Goal: Transaction & Acquisition: Purchase product/service

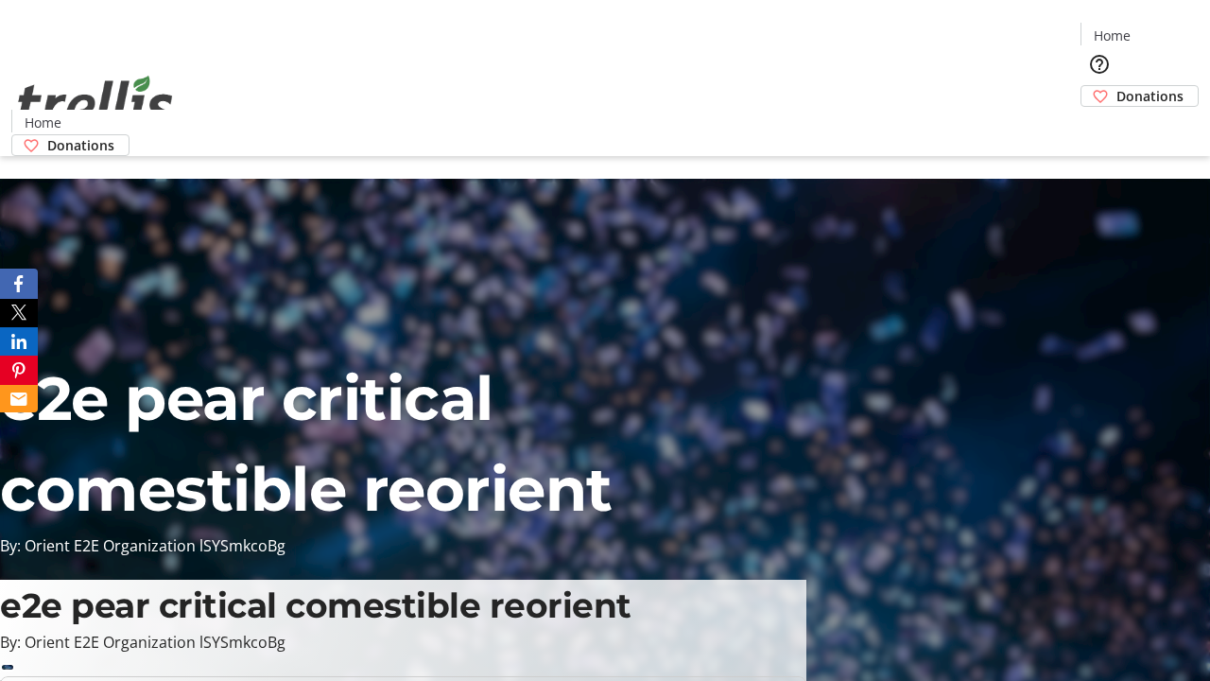
click at [1117, 86] on span "Donations" at bounding box center [1150, 96] width 67 height 20
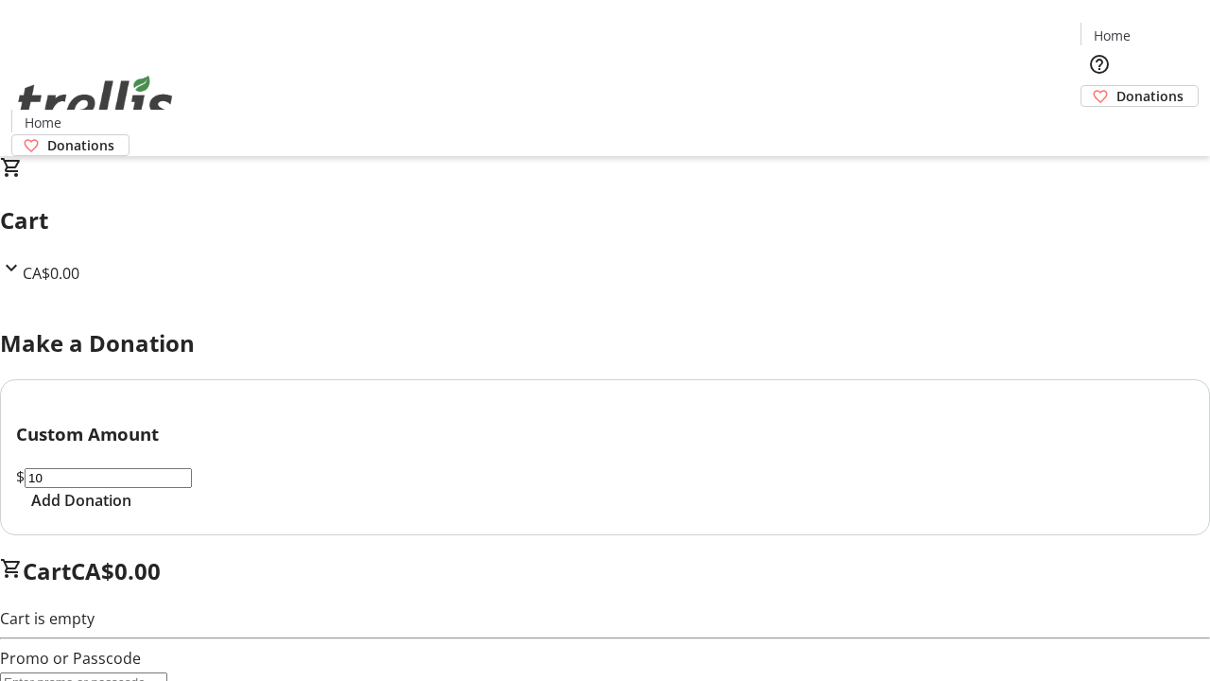
click at [131, 512] on span "Add Donation" at bounding box center [81, 500] width 100 height 23
select select "CA"
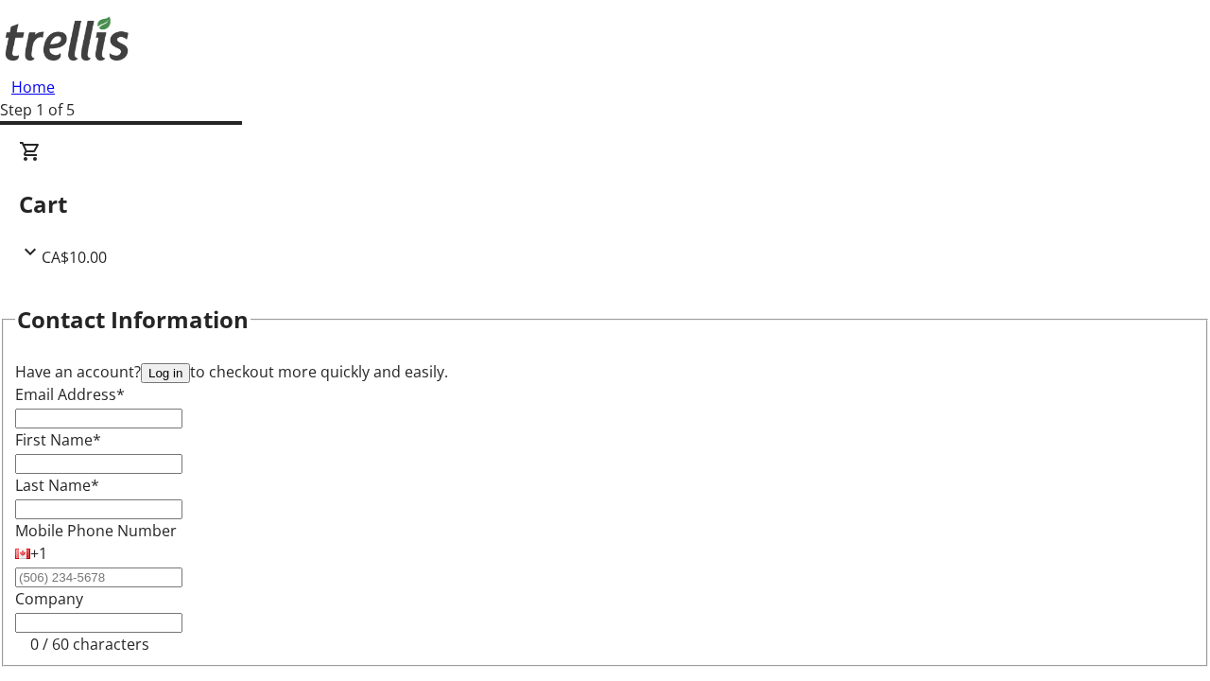
click at [190, 363] on button "Log in" at bounding box center [165, 373] width 49 height 20
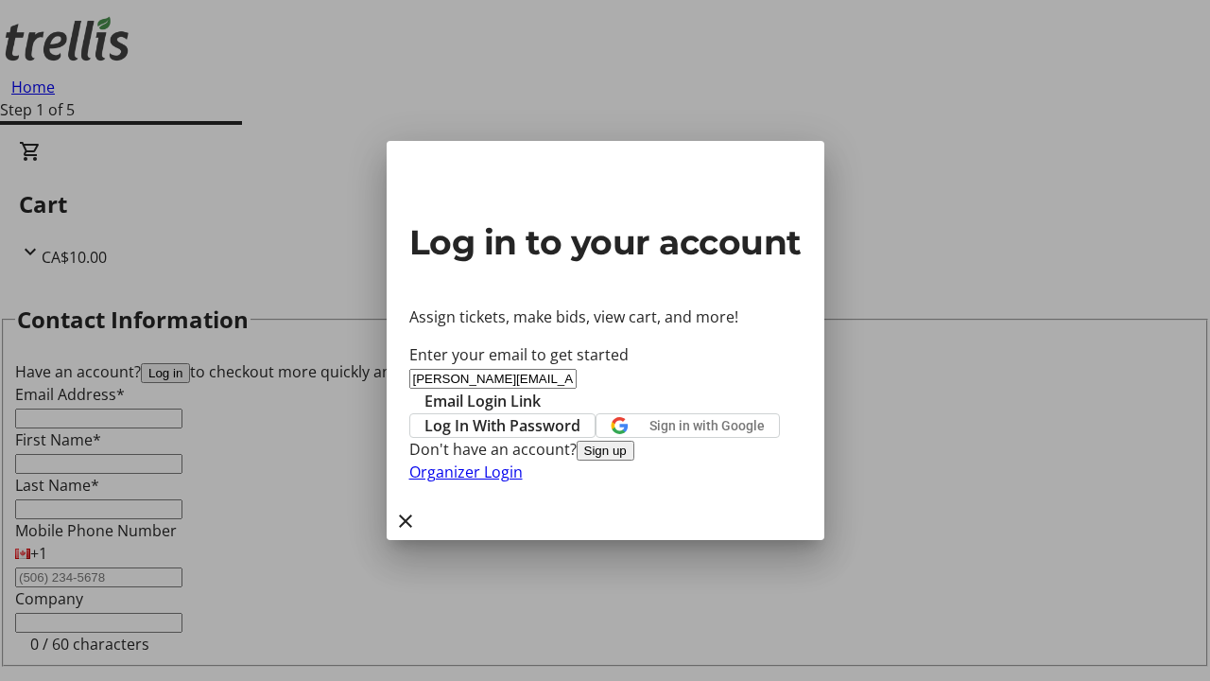
type input "[PERSON_NAME][EMAIL_ADDRESS][DOMAIN_NAME]"
click at [541, 390] on span "Email Login Link" at bounding box center [483, 401] width 116 height 23
